Goal: Check status: Check status

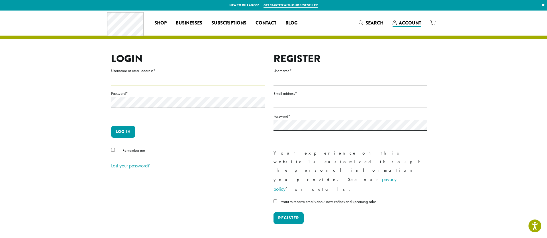
click at [149, 75] on input "Username or email address *" at bounding box center [188, 79] width 154 height 11
type input "**********"
click at [121, 132] on button "Log in" at bounding box center [123, 132] width 24 height 12
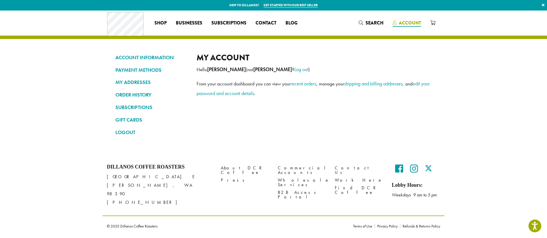
click at [406, 23] on span "Account" at bounding box center [410, 23] width 22 height 7
click at [142, 96] on link "ORDER HISTORY" at bounding box center [151, 95] width 73 height 10
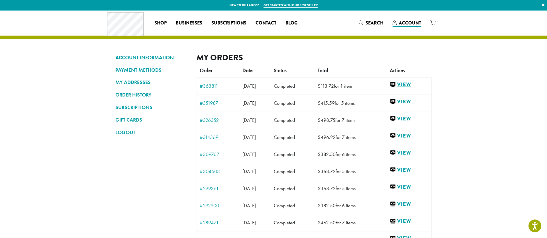
click at [412, 86] on link "View" at bounding box center [409, 84] width 39 height 7
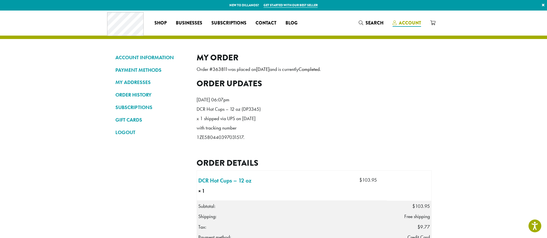
click at [410, 22] on span "Account" at bounding box center [410, 23] width 22 height 7
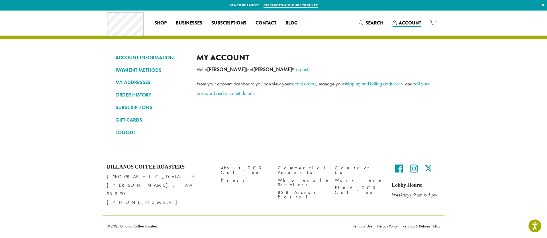
click at [139, 96] on link "ORDER HISTORY" at bounding box center [151, 95] width 73 height 10
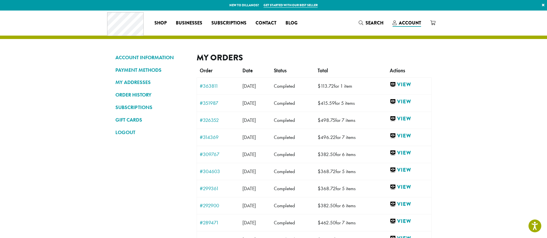
scroll to position [2, 0]
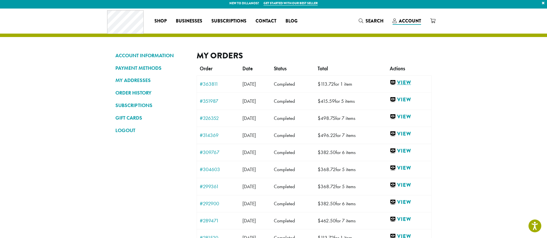
click at [407, 82] on link "View" at bounding box center [409, 82] width 39 height 7
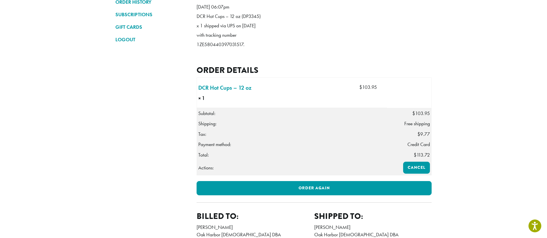
scroll to position [50, 0]
